Goal: Information Seeking & Learning: Learn about a topic

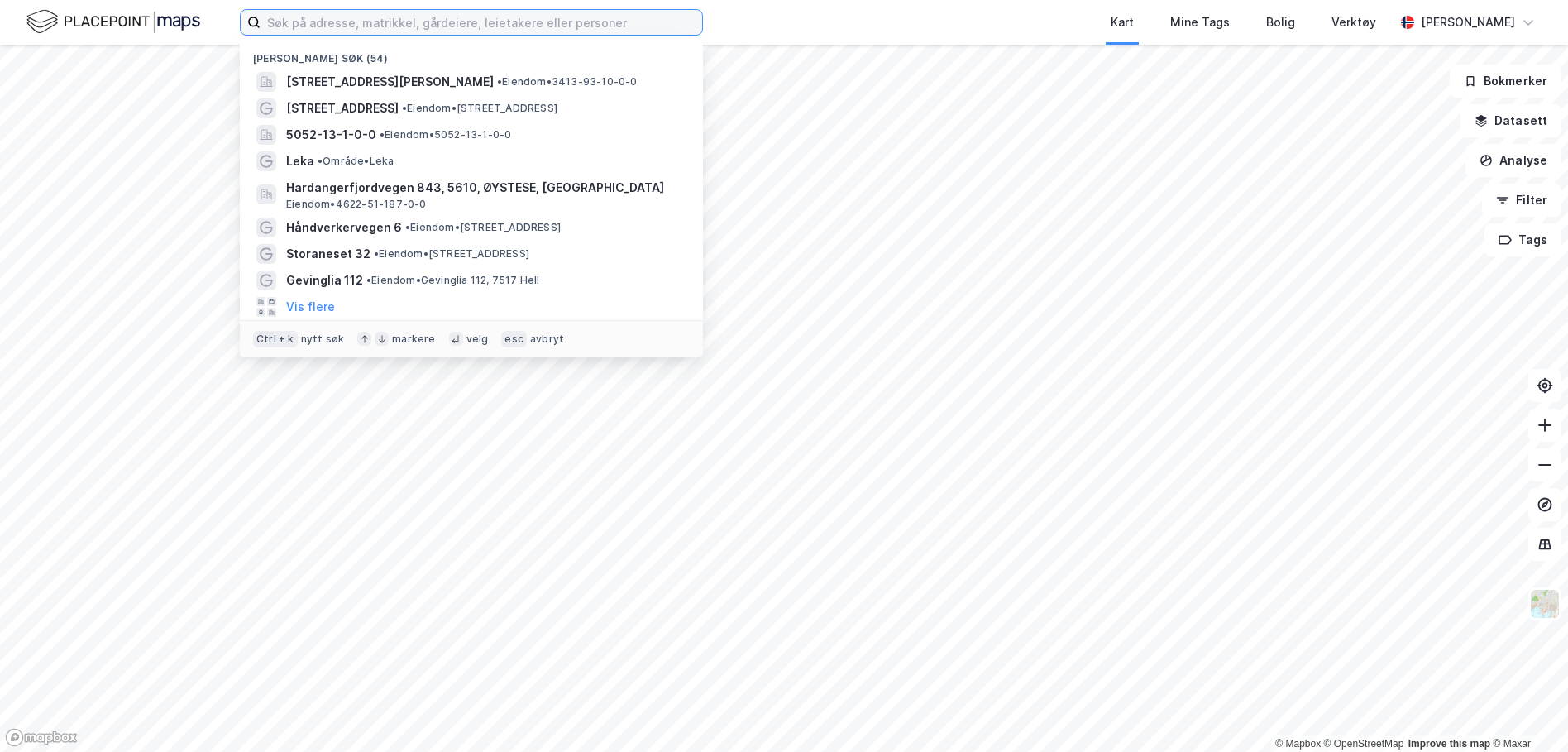
click at [376, 34] on input at bounding box center [482, 22] width 442 height 25
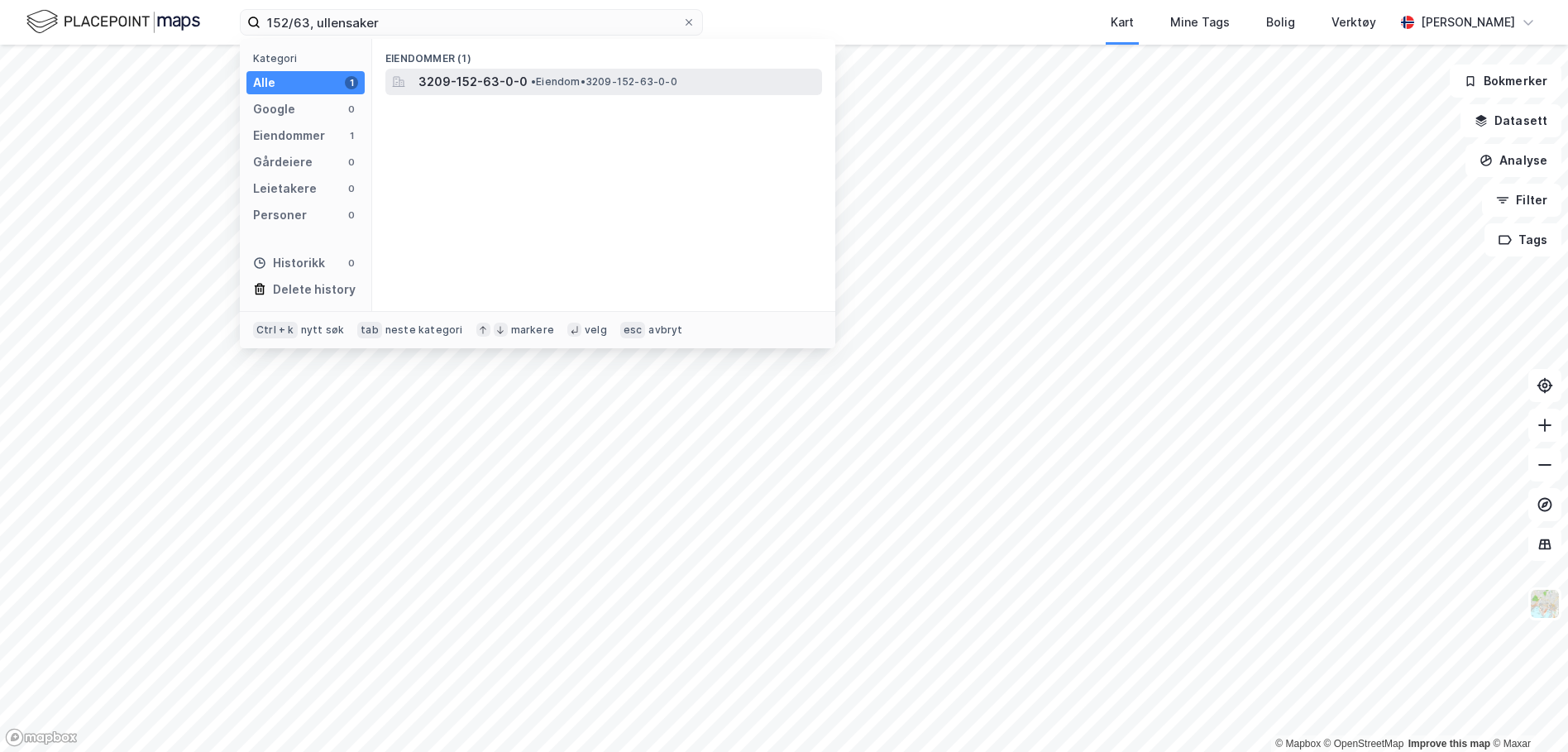
click at [481, 76] on span "3209-152-63-0-0" at bounding box center [473, 81] width 109 height 20
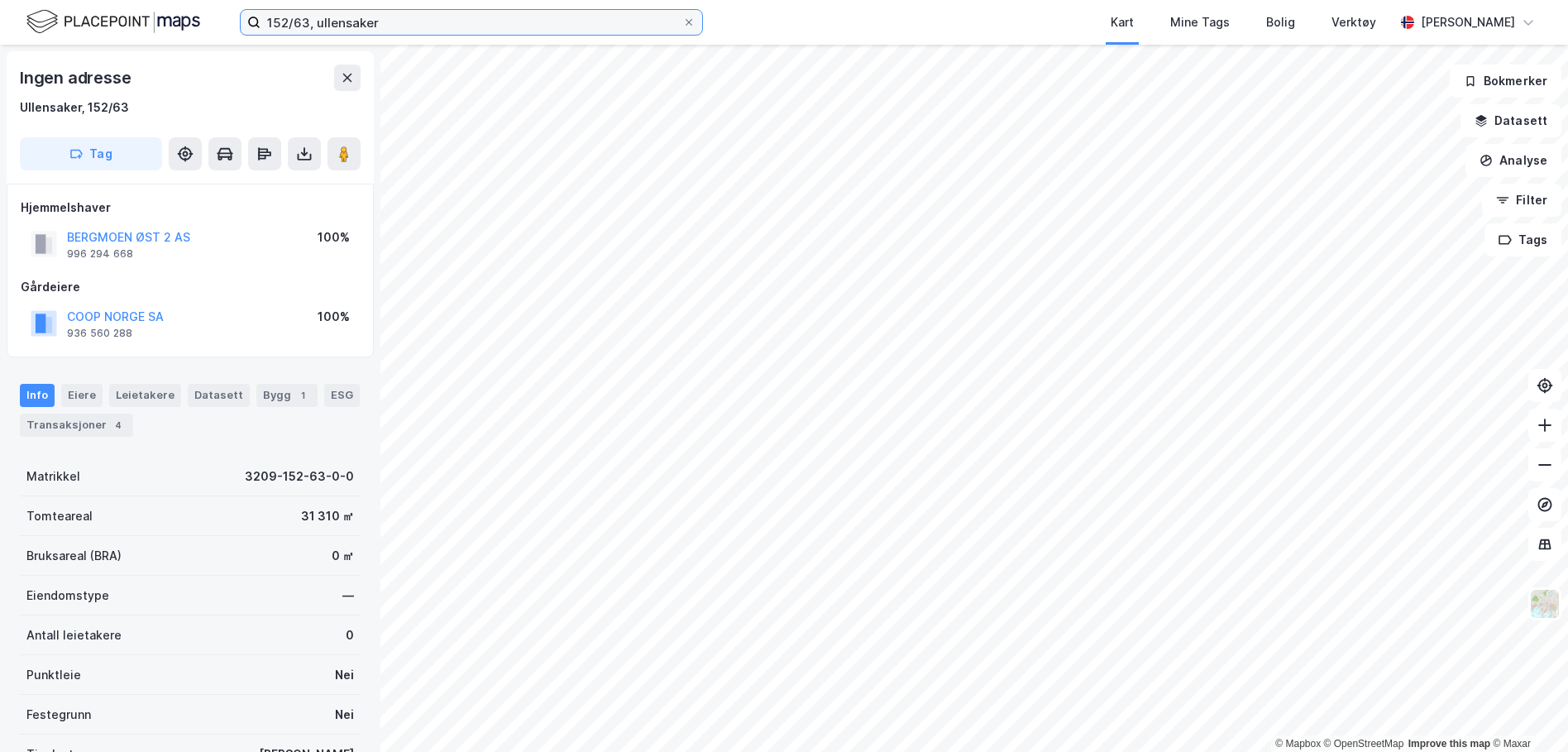
click at [304, 26] on input "152/63, ullensaker" at bounding box center [472, 22] width 422 height 25
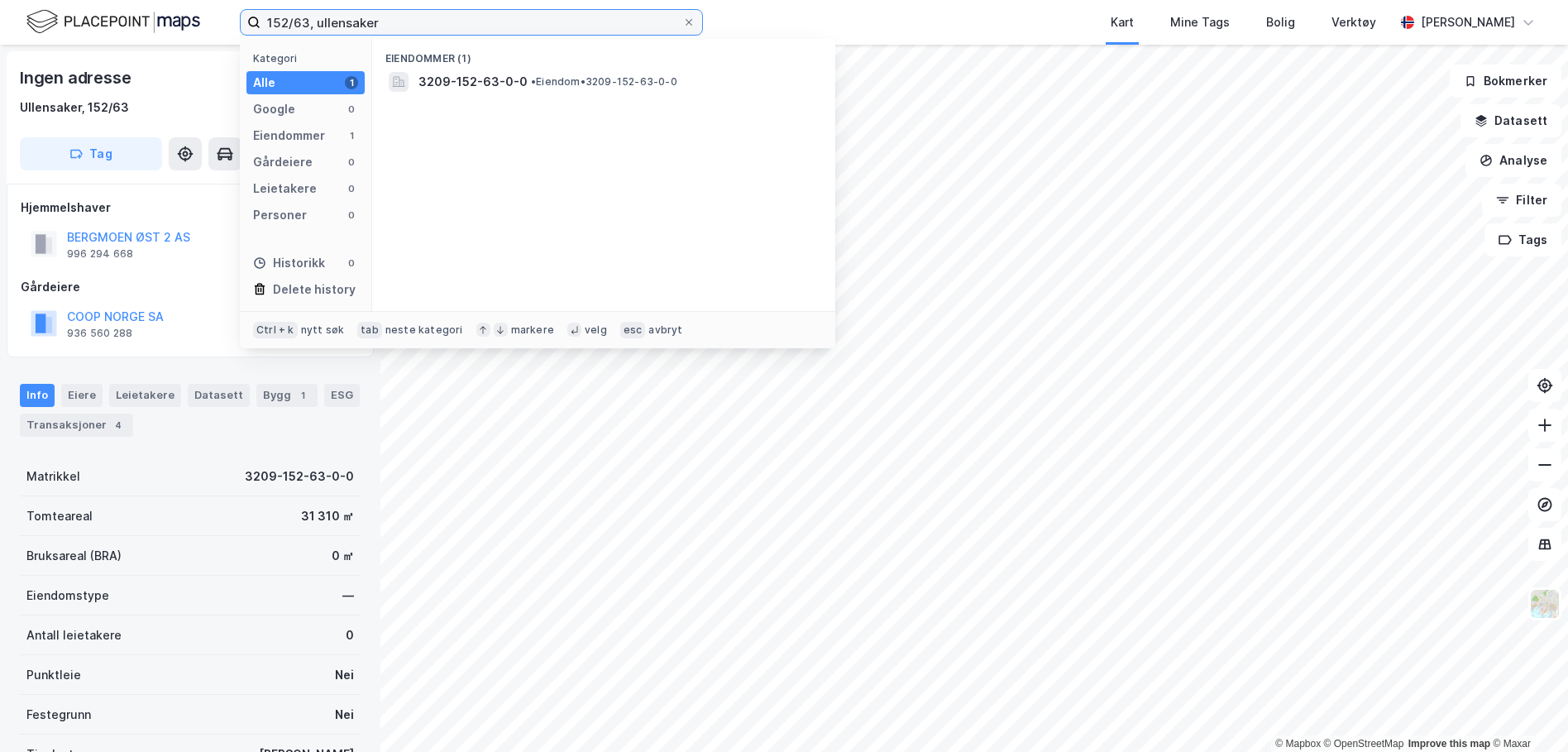
click at [309, 26] on input "152/63, ullensaker" at bounding box center [472, 22] width 422 height 25
type input "152/62, ullensaker"
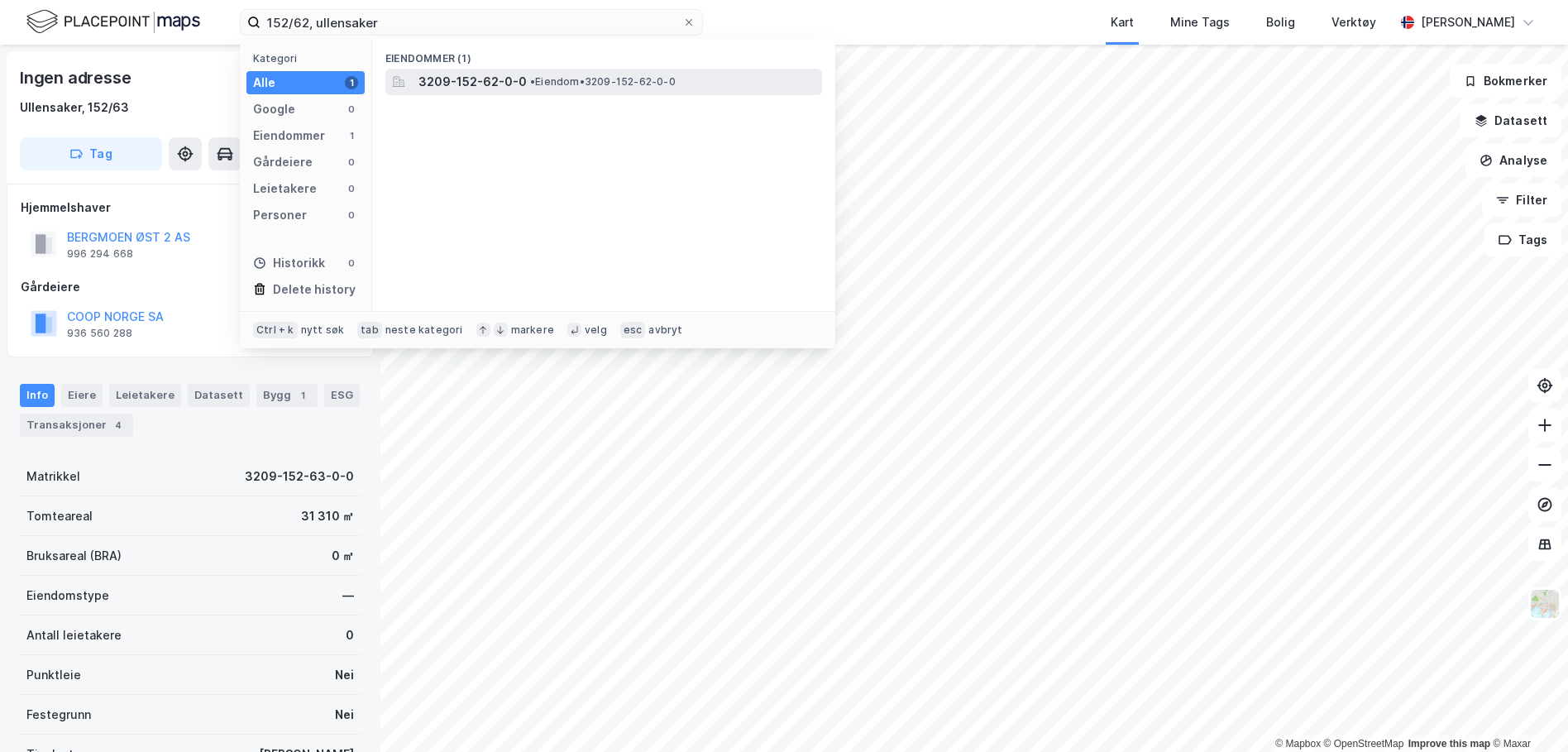
click at [449, 81] on span "3209-152-62-0-0" at bounding box center [472, 81] width 108 height 20
